Goal: Task Accomplishment & Management: Complete application form

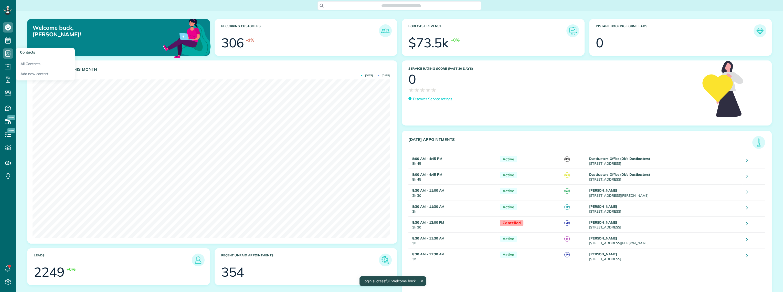
scroll to position [158, 357]
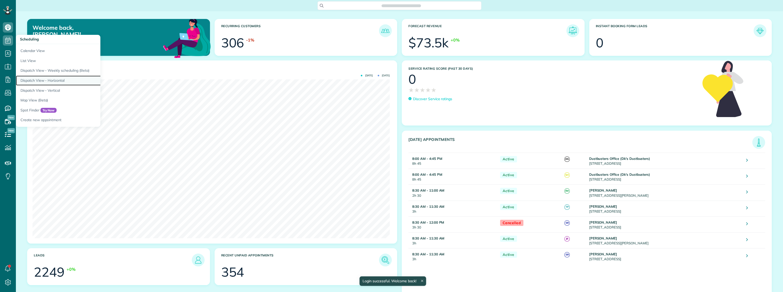
click at [37, 79] on link "Dispatch View - Horizontal" at bounding box center [80, 81] width 128 height 10
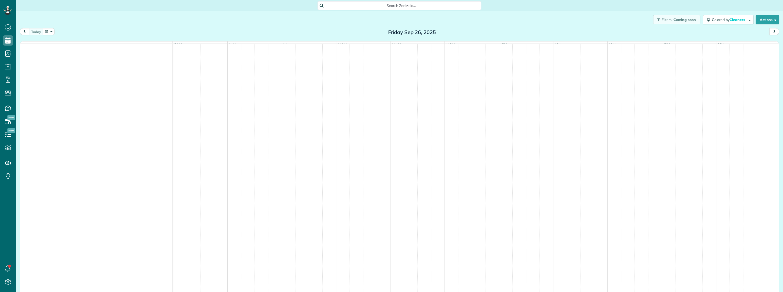
scroll to position [2, 2]
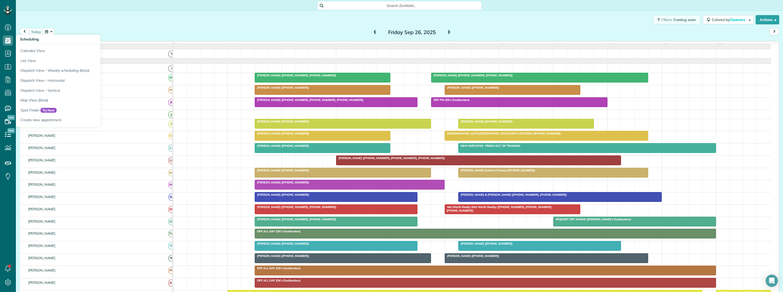
click at [63, 24] on div "Filters: Coming soon Colored by Cleaners Color by Cleaner Color by Team Color b…" at bounding box center [399, 19] width 767 height 17
click at [46, 31] on button "button" at bounding box center [49, 31] width 12 height 7
click at [77, 82] on link "30" at bounding box center [77, 82] width 8 height 8
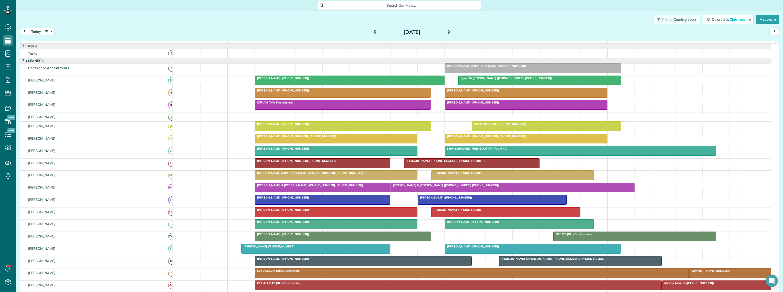
scroll to position [0, 0]
click at [372, 33] on span at bounding box center [375, 32] width 6 height 5
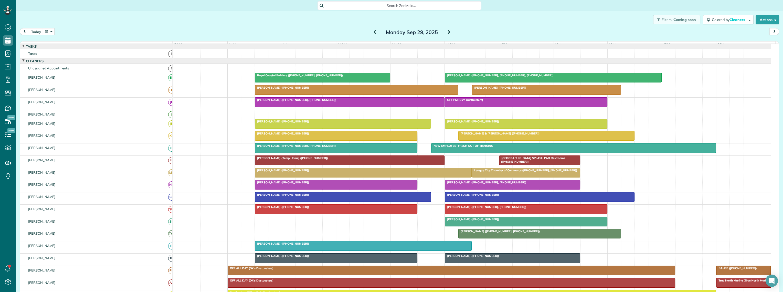
click at [446, 33] on span at bounding box center [449, 32] width 6 height 5
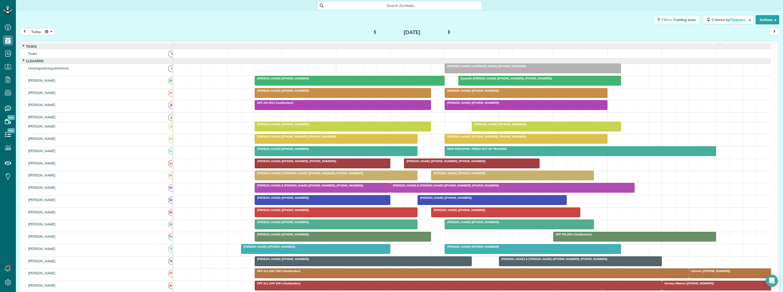
click at [446, 34] on span at bounding box center [449, 32] width 6 height 5
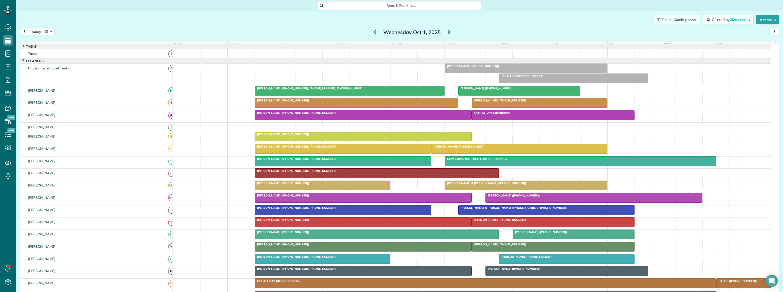
click at [372, 33] on span at bounding box center [375, 32] width 6 height 5
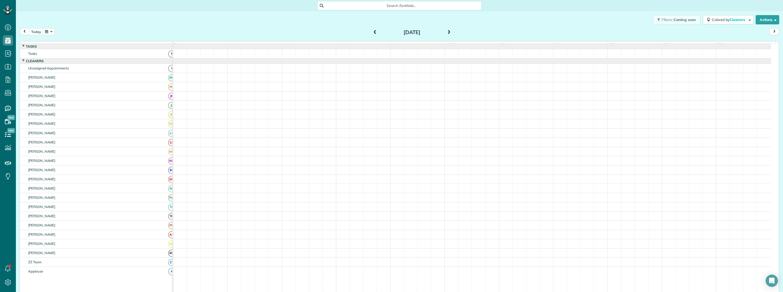
click at [372, 33] on span at bounding box center [375, 32] width 6 height 5
click at [447, 32] on span at bounding box center [449, 32] width 6 height 5
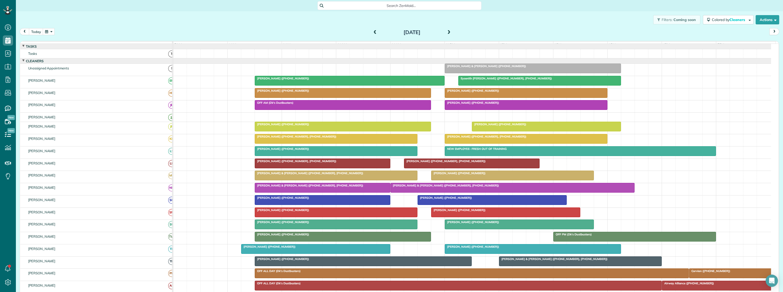
click at [373, 33] on span at bounding box center [375, 32] width 6 height 5
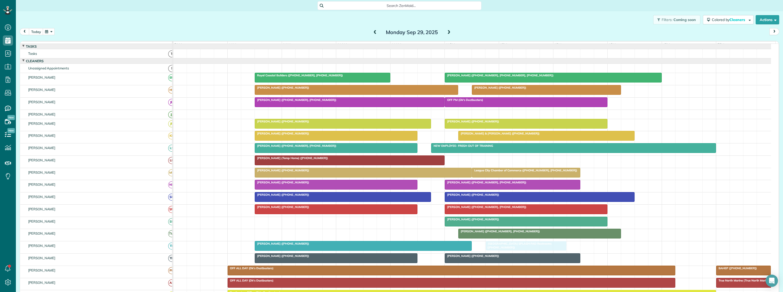
drag, startPoint x: 523, startPoint y: 162, endPoint x: 509, endPoint y: 253, distance: 92.4
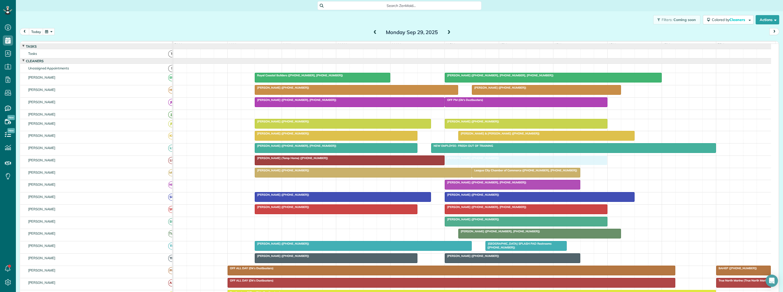
drag, startPoint x: 324, startPoint y: 187, endPoint x: 506, endPoint y: 164, distance: 183.2
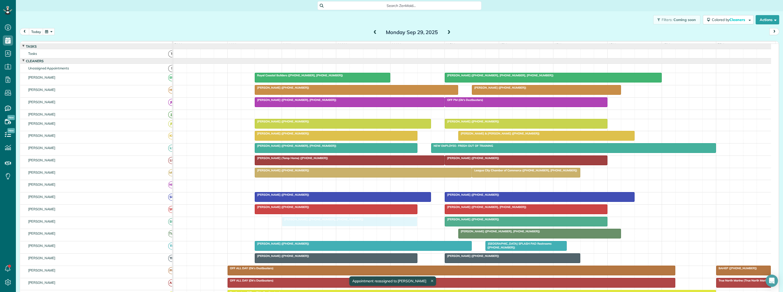
drag, startPoint x: 495, startPoint y: 190, endPoint x: 324, endPoint y: 232, distance: 176.0
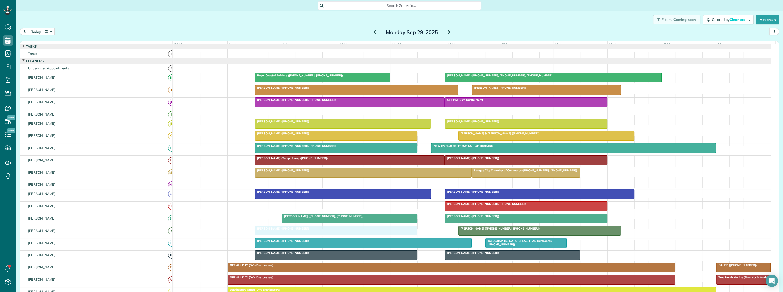
drag, startPoint x: 315, startPoint y: 209, endPoint x: 316, endPoint y: 231, distance: 21.8
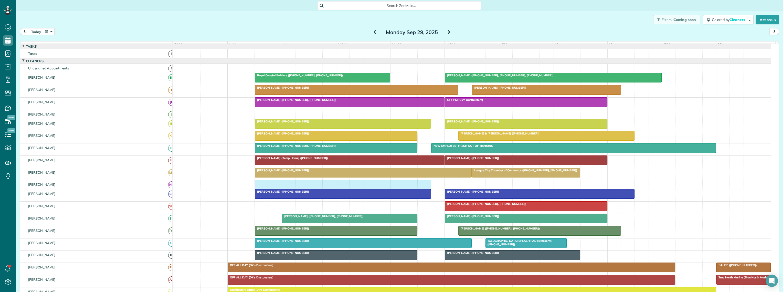
drag, startPoint x: 261, startPoint y: 188, endPoint x: 417, endPoint y: 188, distance: 156.4
click at [425, 187] on div at bounding box center [472, 184] width 598 height 9
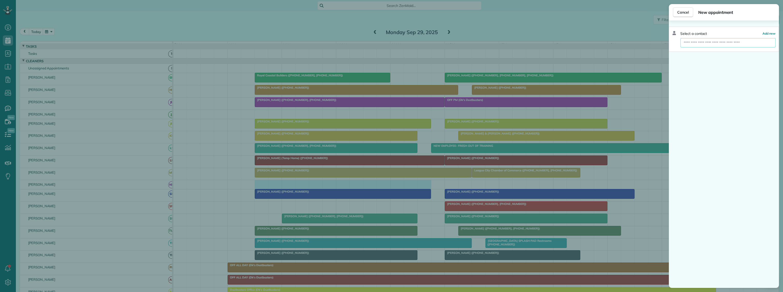
click at [696, 44] on input "text" at bounding box center [727, 42] width 95 height 9
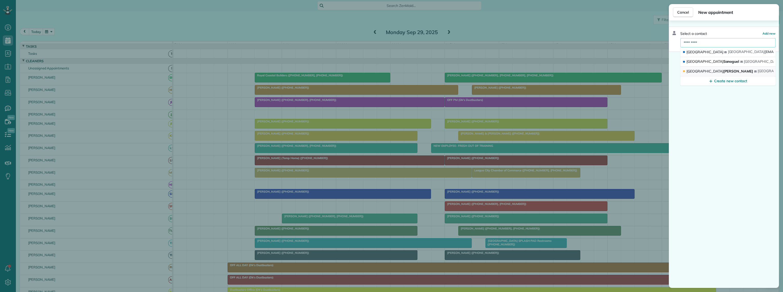
type input "*********"
click at [699, 69] on span "[GEOGRAPHIC_DATA]" at bounding box center [704, 71] width 37 height 5
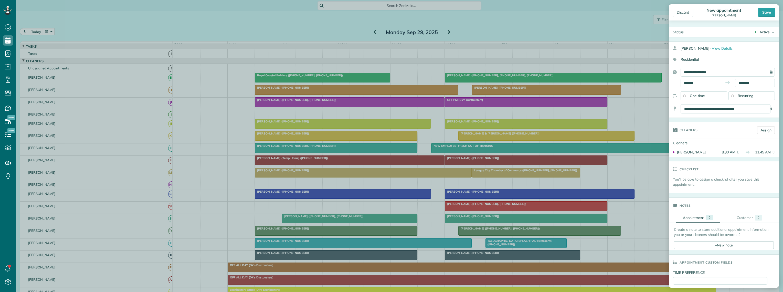
scroll to position [114, 0]
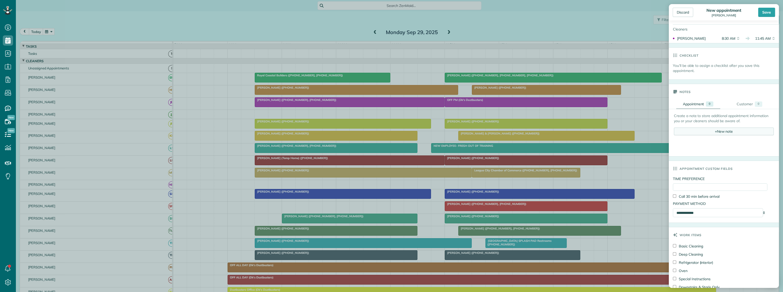
click at [715, 131] on div "+ New note" at bounding box center [724, 131] width 100 height 8
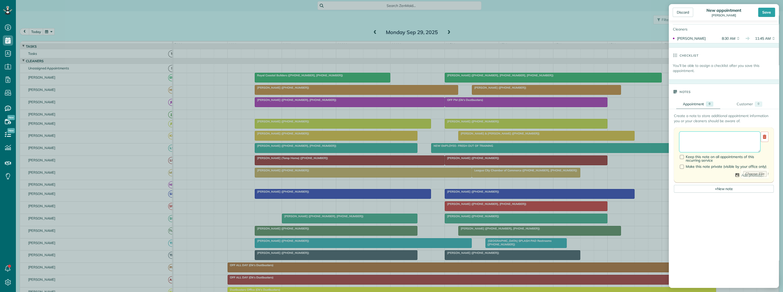
click at [687, 136] on textarea at bounding box center [719, 141] width 81 height 21
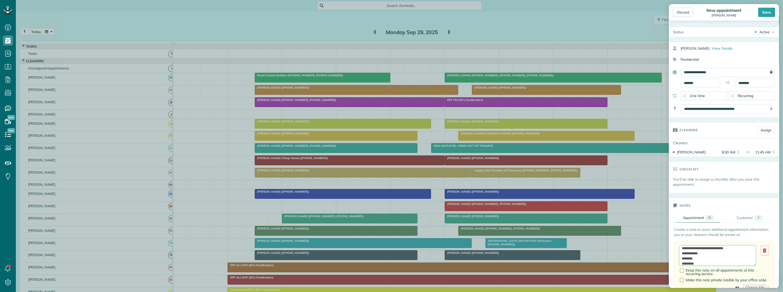
click at [684, 247] on textarea "**********" at bounding box center [717, 255] width 77 height 21
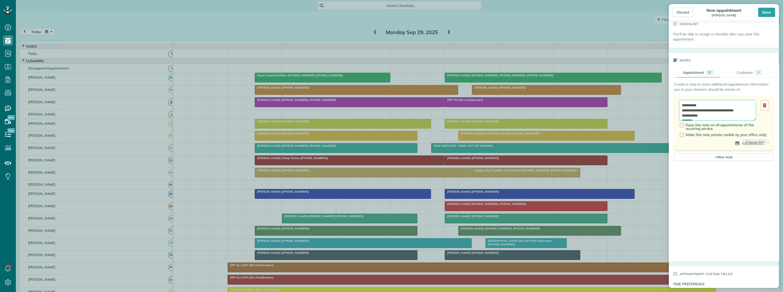
scroll to position [329, 0]
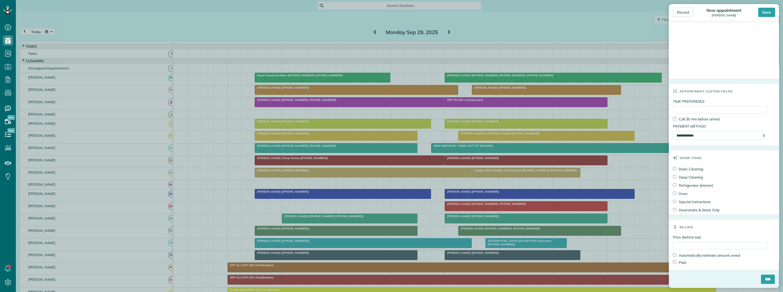
type textarea "**********"
click at [682, 243] on input "Price (before tax)" at bounding box center [720, 245] width 94 height 7
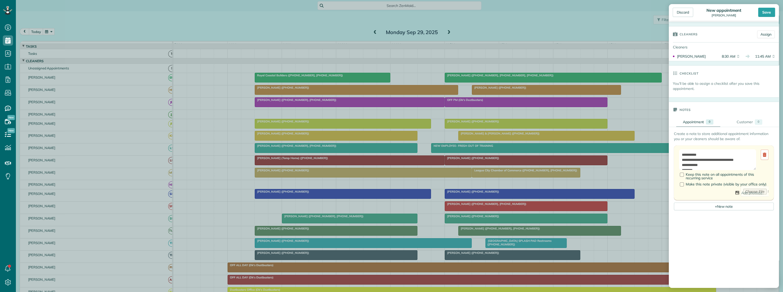
scroll to position [73, 0]
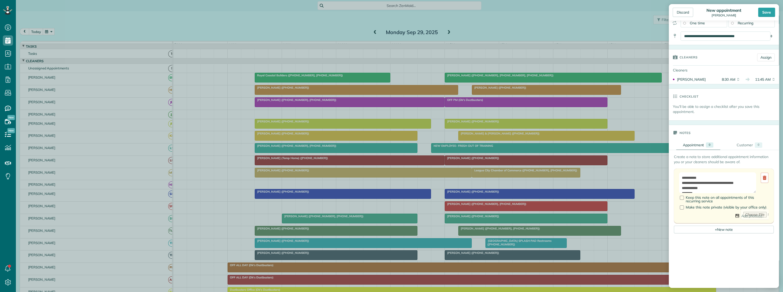
type input "*****"
click at [681, 177] on textarea "**********" at bounding box center [717, 182] width 77 height 21
click at [716, 183] on textarea "**********" at bounding box center [717, 182] width 77 height 21
type textarea "**********"
click at [769, 9] on div "Save" at bounding box center [766, 12] width 17 height 9
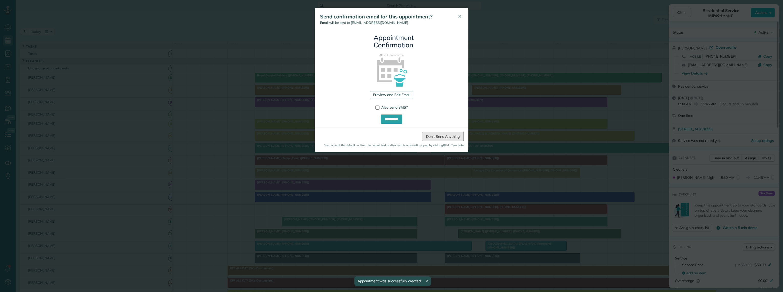
drag, startPoint x: 447, startPoint y: 137, endPoint x: 458, endPoint y: 131, distance: 13.3
click at [447, 137] on link "Don't Send Anything" at bounding box center [443, 136] width 42 height 9
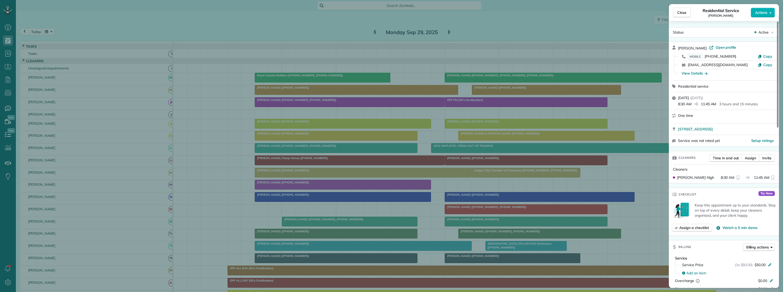
click at [681, 11] on span "Close" at bounding box center [681, 12] width 9 height 5
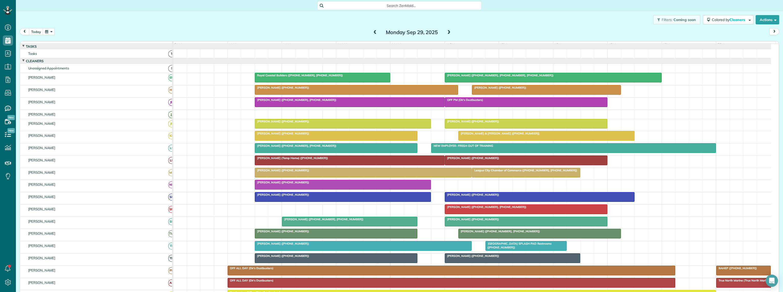
drag, startPoint x: 302, startPoint y: 190, endPoint x: 308, endPoint y: 191, distance: 5.4
click at [302, 189] on div at bounding box center [343, 184] width 176 height 9
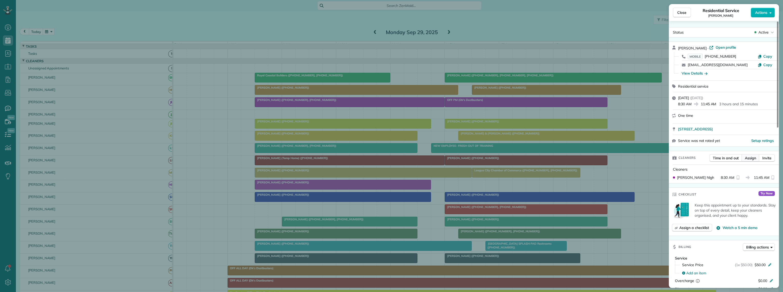
click at [750, 159] on span "Assign" at bounding box center [750, 157] width 11 height 5
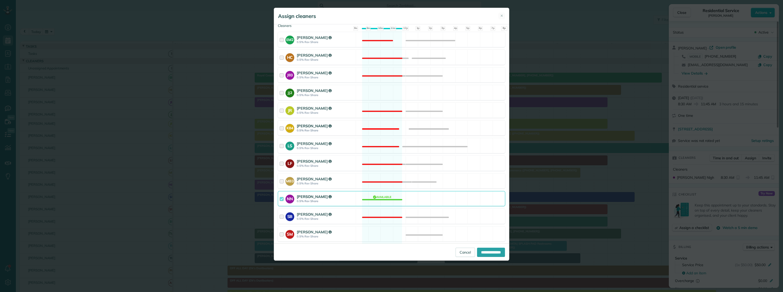
scroll to position [114, 0]
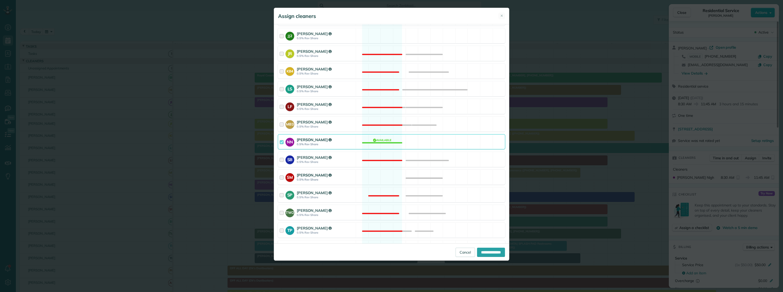
drag, startPoint x: 280, startPoint y: 177, endPoint x: 303, endPoint y: 184, distance: 24.3
click at [281, 177] on div at bounding box center [283, 176] width 6 height 9
click at [484, 253] on input "**********" at bounding box center [491, 252] width 28 height 9
type input "**********"
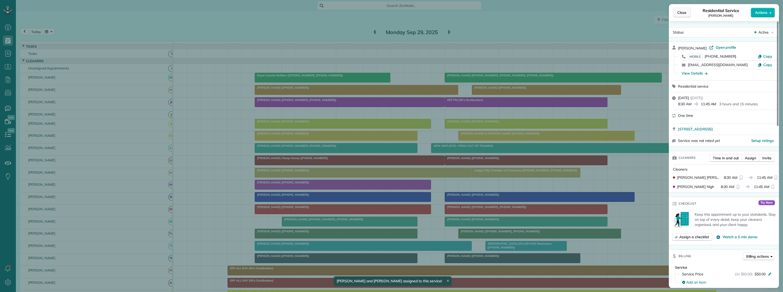
click at [677, 13] on span "Close" at bounding box center [681, 12] width 9 height 5
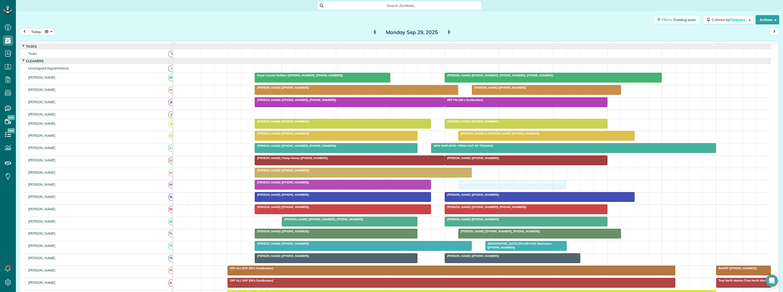
drag, startPoint x: 489, startPoint y: 175, endPoint x: 469, endPoint y: 187, distance: 23.7
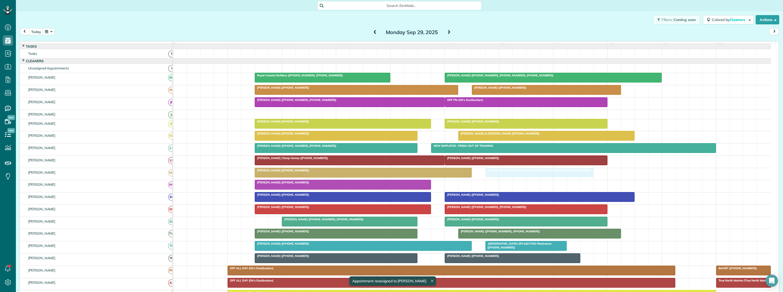
drag, startPoint x: 475, startPoint y: 189, endPoint x: 496, endPoint y: 177, distance: 23.8
